Goal: Information Seeking & Learning: Learn about a topic

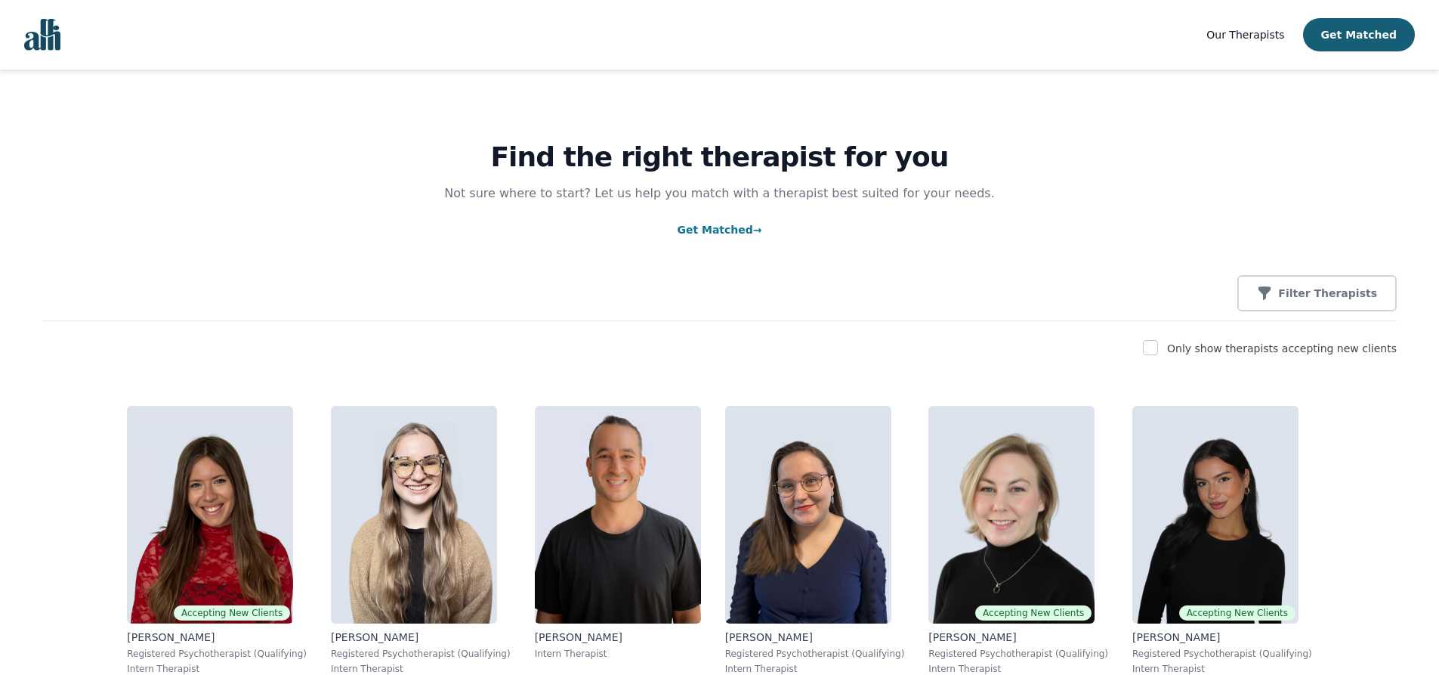
click at [1295, 356] on div "Only show therapists accepting new clients" at bounding box center [1282, 348] width 230 height 18
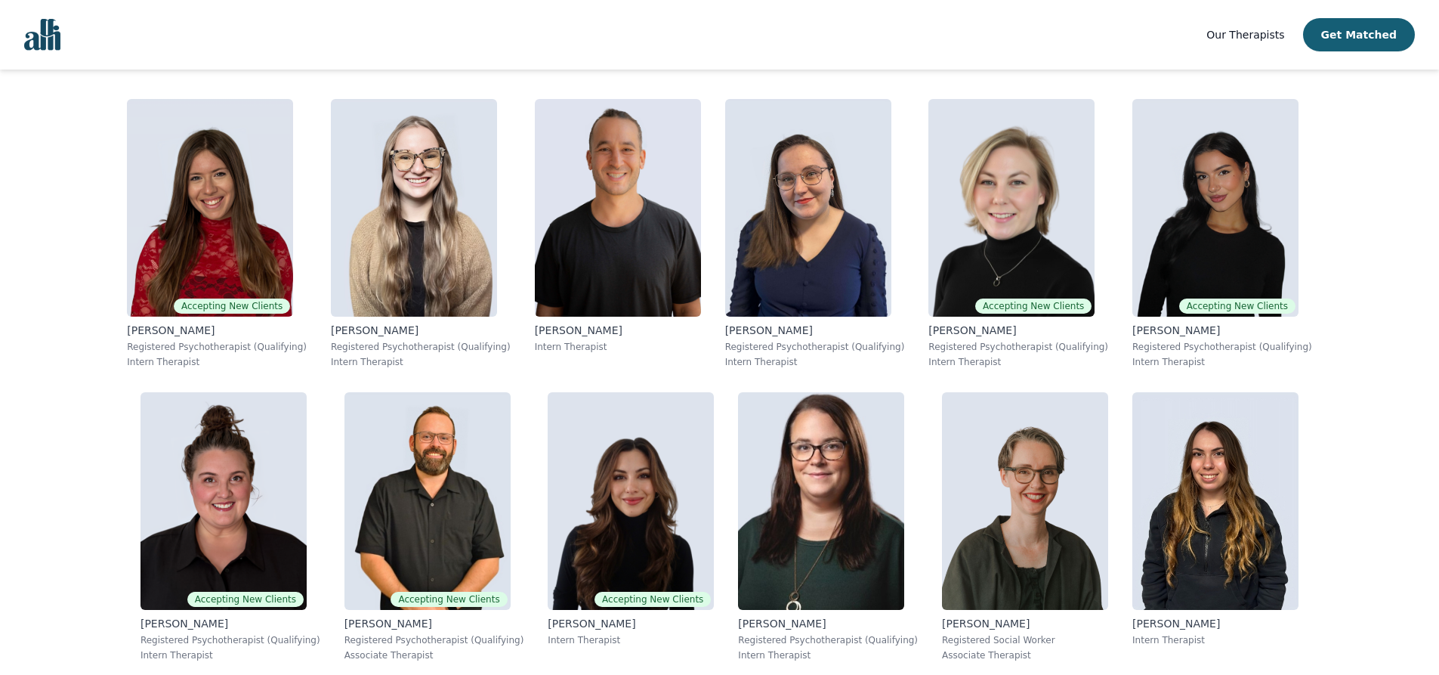
scroll to position [453, 0]
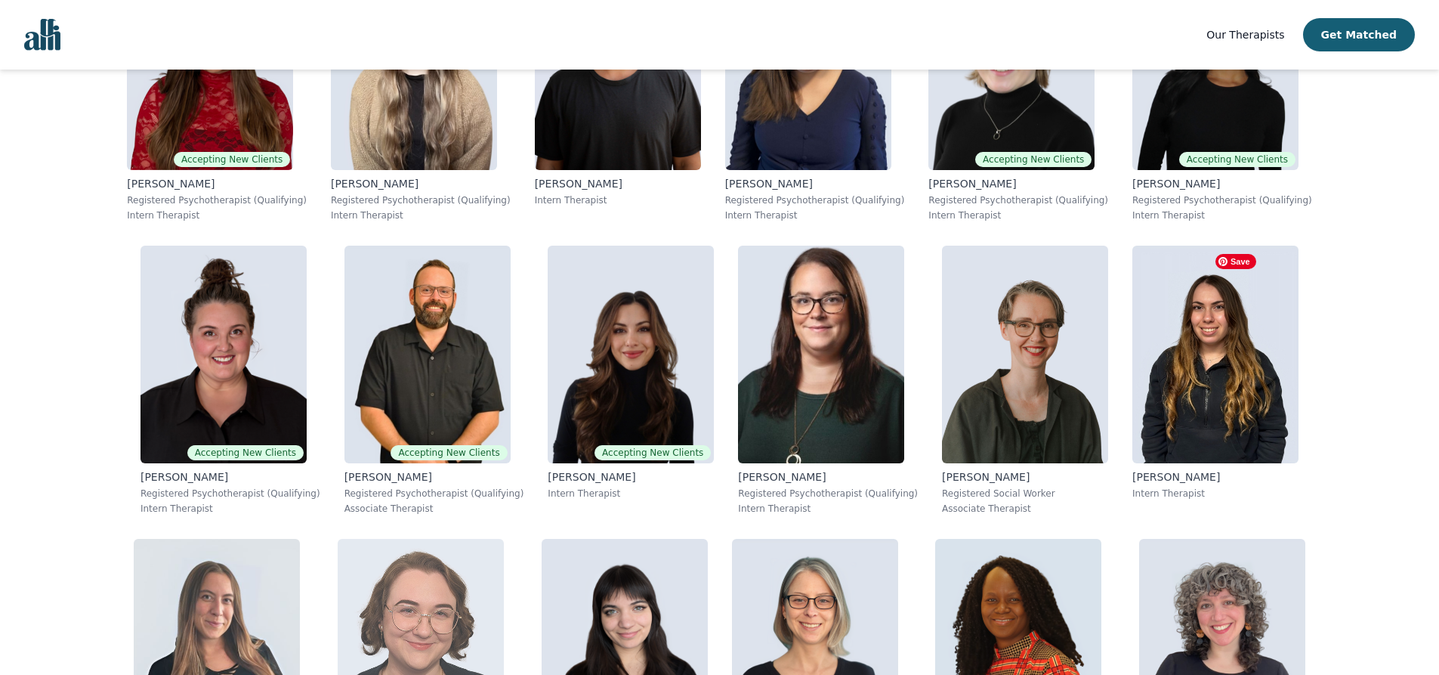
click at [504, 539] on img at bounding box center [421, 648] width 166 height 218
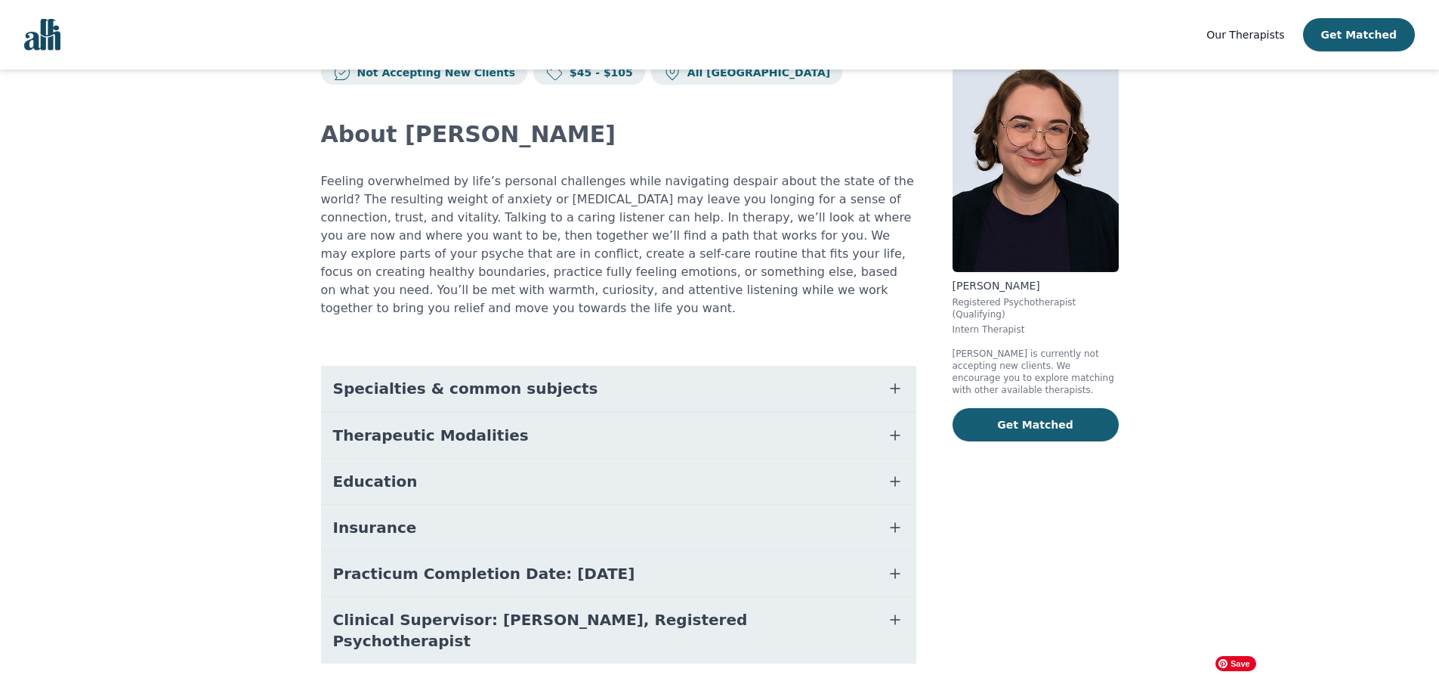
scroll to position [73, 0]
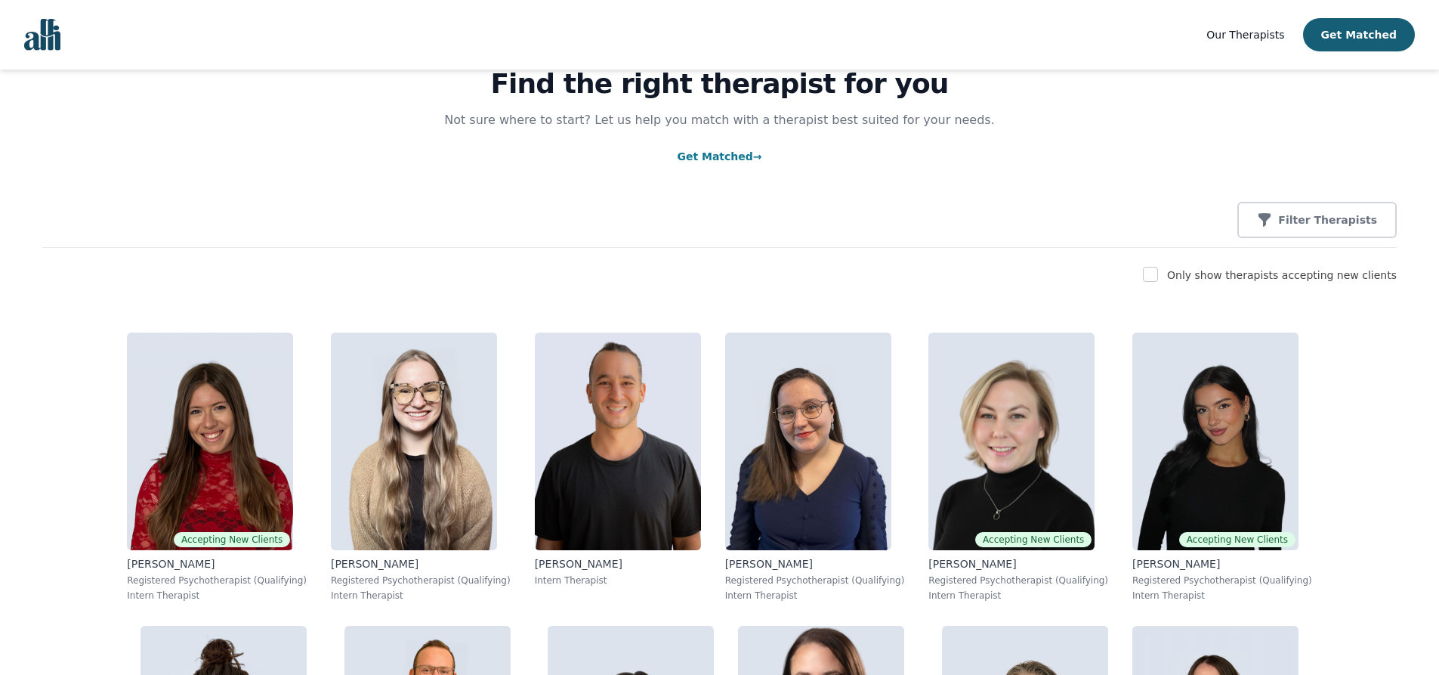
click at [1279, 117] on div "Find the right therapist for you Not sure where to start? Let us help you match…" at bounding box center [719, 122] width 1354 height 252
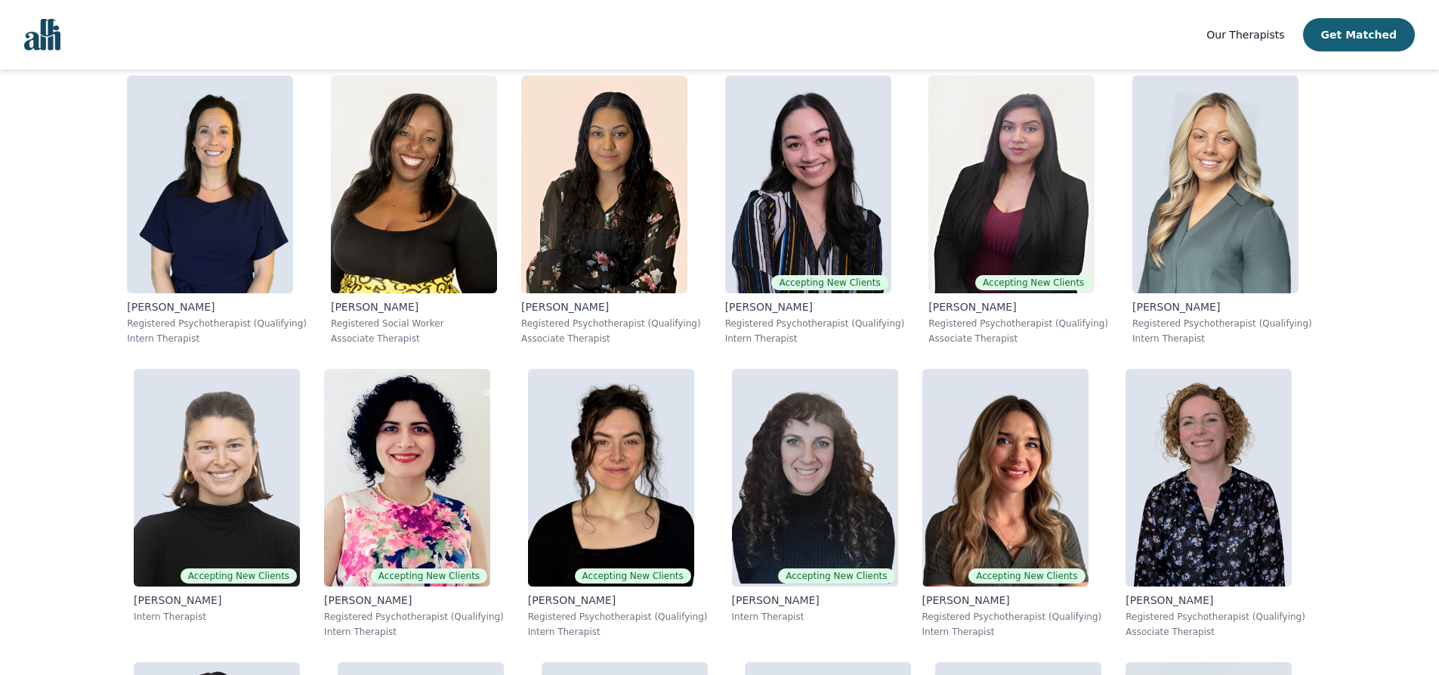
scroll to position [1811, 0]
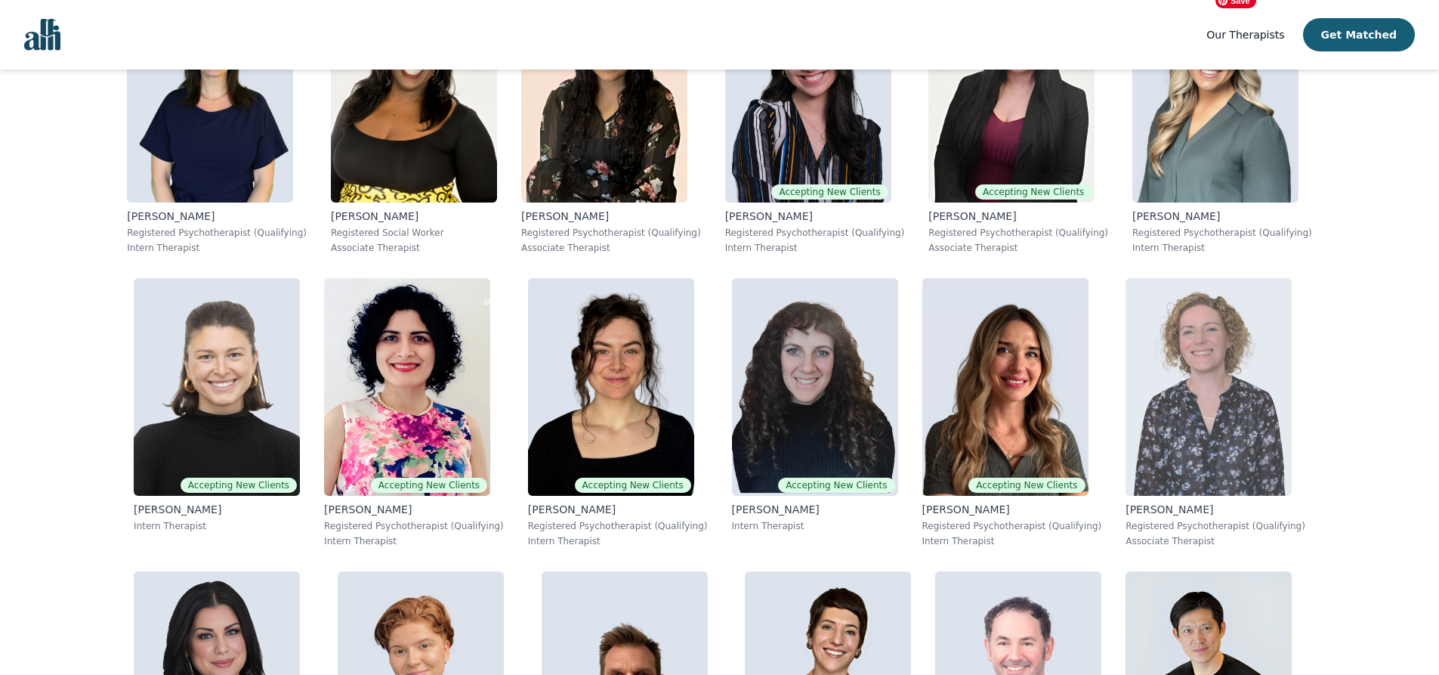
click at [1281, 278] on img at bounding box center [1208, 387] width 166 height 218
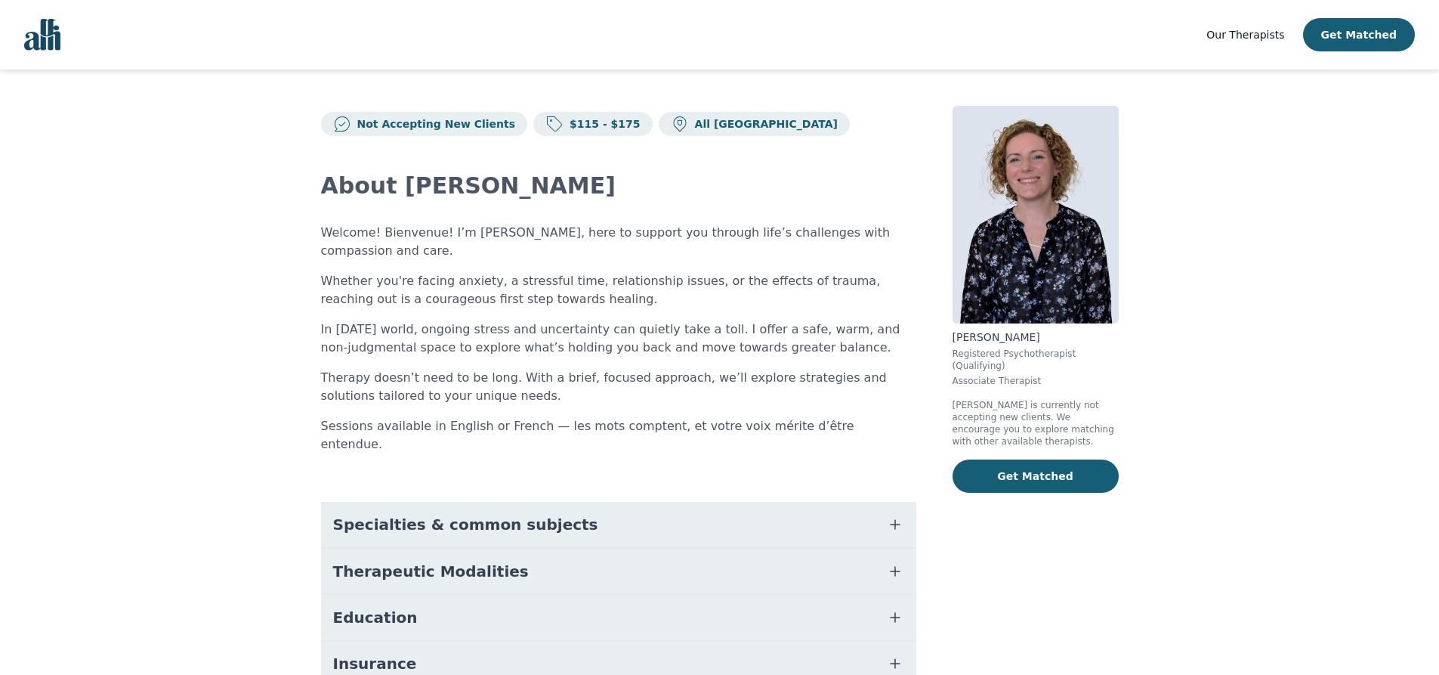
click at [722, 502] on button "Specialties & common subjects" at bounding box center [618, 524] width 595 height 45
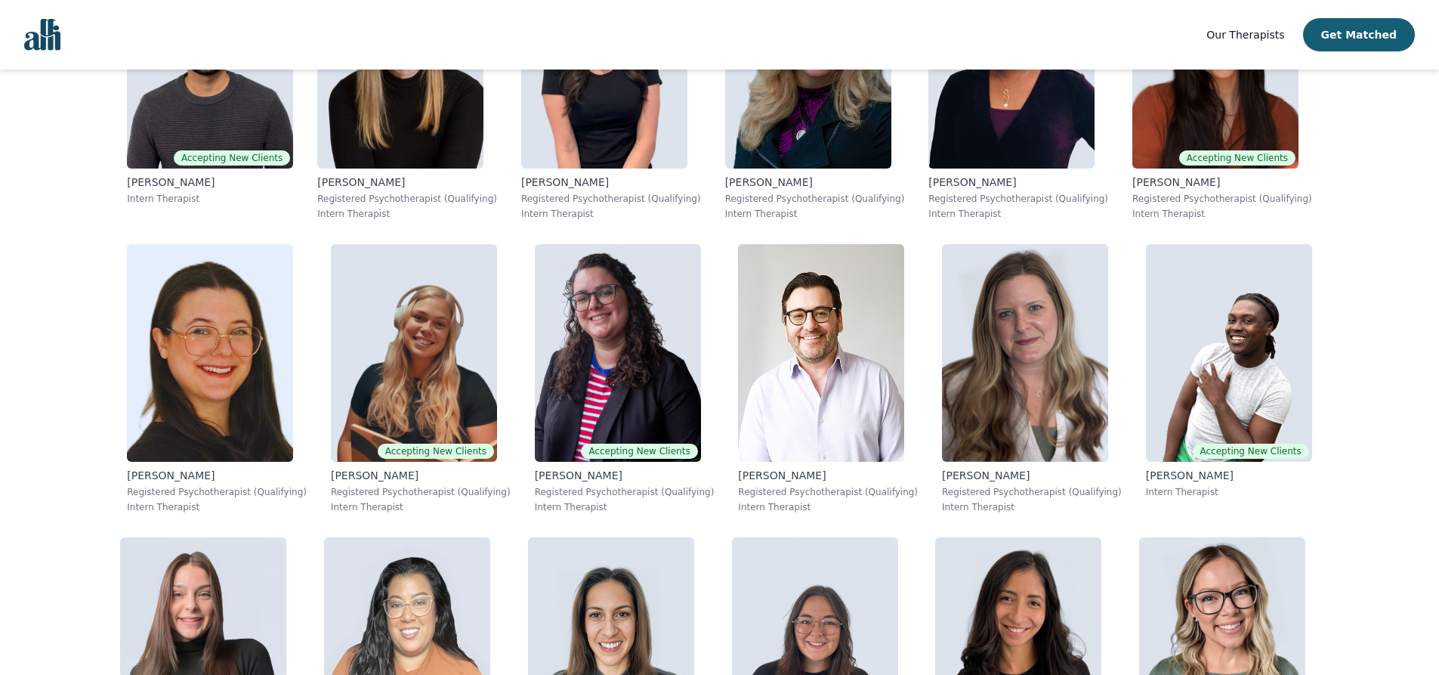
scroll to position [6533, 0]
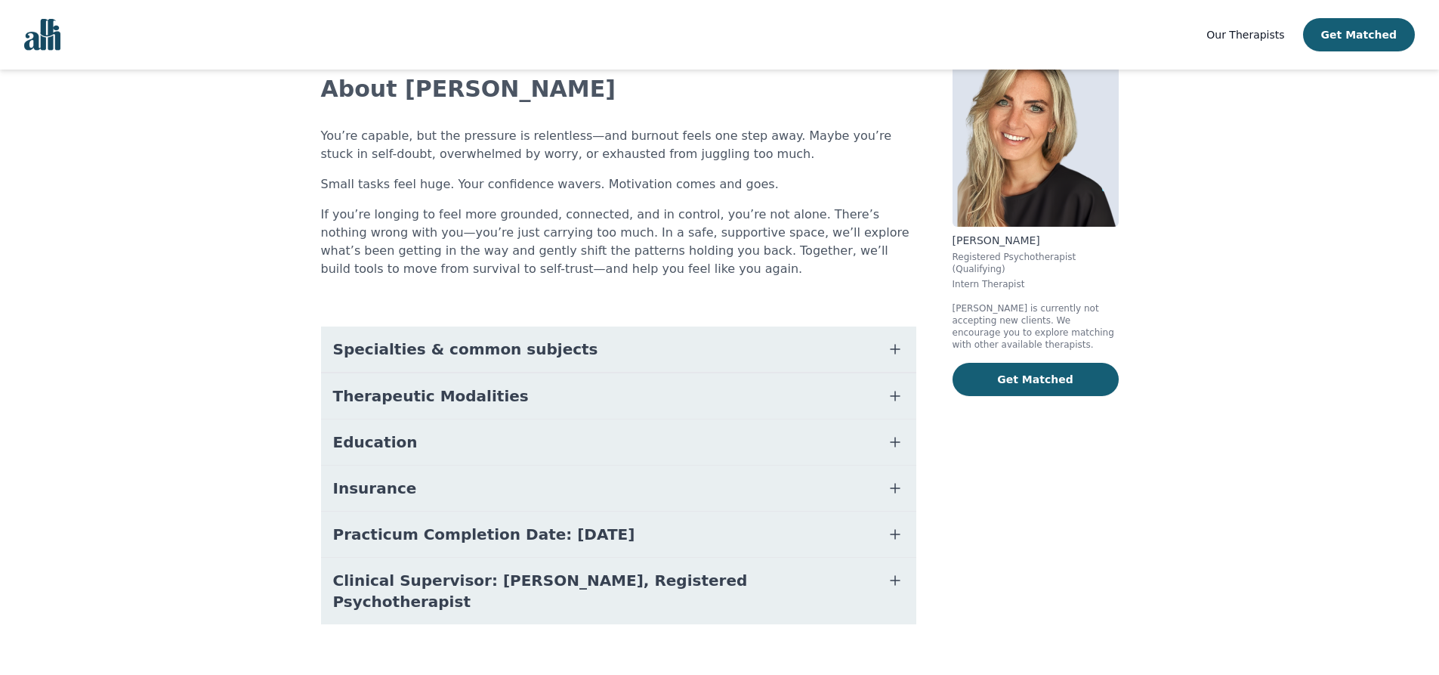
scroll to position [97, 0]
